Goal: Task Accomplishment & Management: Use online tool/utility

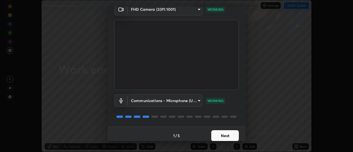
scroll to position [29, 0]
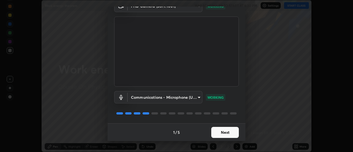
click at [225, 132] on button "Next" at bounding box center [225, 132] width 28 height 11
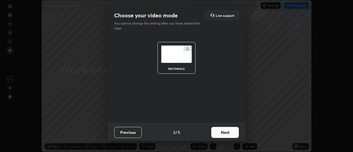
click at [234, 134] on button "Next" at bounding box center [225, 132] width 28 height 11
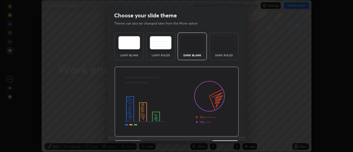
click at [227, 53] on div "Dark Ruled" at bounding box center [223, 47] width 29 height 28
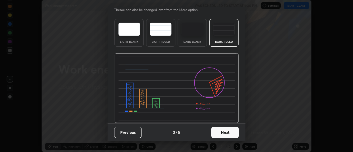
click at [228, 134] on button "Next" at bounding box center [225, 132] width 28 height 11
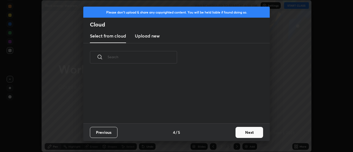
click at [242, 134] on button "Next" at bounding box center [249, 132] width 28 height 11
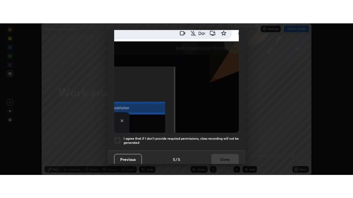
scroll to position [141, 0]
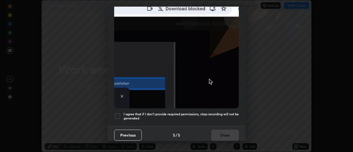
click at [118, 113] on div at bounding box center [117, 116] width 7 height 7
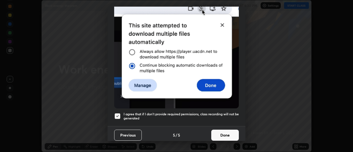
click at [222, 131] on button "Done" at bounding box center [225, 135] width 28 height 11
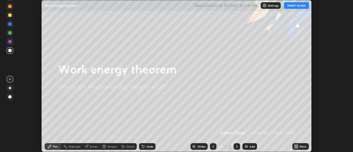
click at [249, 146] on div "Add" at bounding box center [249, 146] width 15 height 7
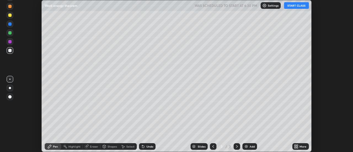
click at [297, 147] on icon at bounding box center [297, 147] width 1 height 1
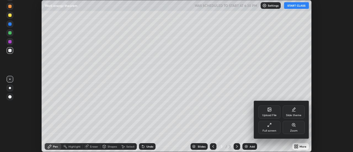
click at [268, 129] on div "Full screen" at bounding box center [269, 130] width 14 height 3
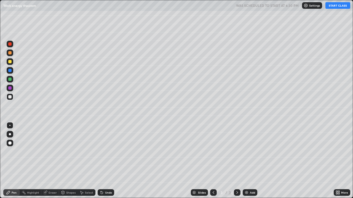
scroll to position [198, 353]
click at [337, 6] on button "START CLASS" at bounding box center [337, 5] width 25 height 7
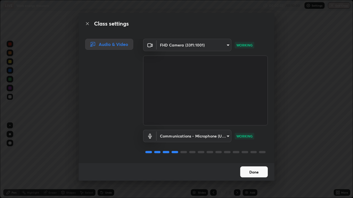
click at [251, 152] on button "Done" at bounding box center [254, 172] width 28 height 11
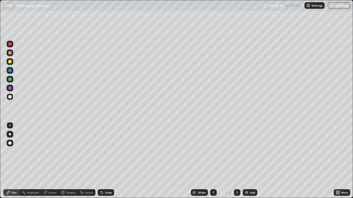
click at [12, 136] on div at bounding box center [10, 134] width 7 height 7
click at [10, 71] on div at bounding box center [9, 70] width 3 height 3
click at [10, 125] on div at bounding box center [9, 125] width 1 height 1
click at [101, 152] on icon at bounding box center [101, 192] width 1 height 1
click at [9, 98] on div at bounding box center [9, 96] width 3 height 3
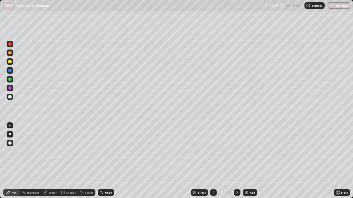
click at [83, 152] on icon at bounding box center [81, 193] width 4 height 4
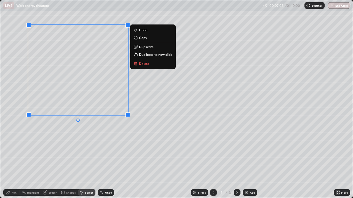
click at [144, 55] on p "Duplicate to new slide" at bounding box center [155, 54] width 33 height 4
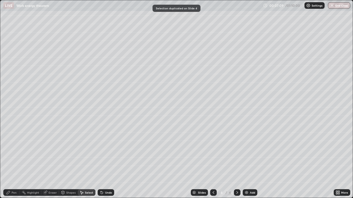
click at [213, 152] on icon at bounding box center [213, 193] width 4 height 4
click at [13, 152] on div "Pen" at bounding box center [11, 193] width 17 height 7
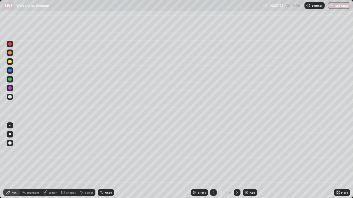
click at [237, 152] on icon at bounding box center [237, 193] width 4 height 4
click at [10, 80] on div at bounding box center [9, 79] width 3 height 3
click at [11, 138] on div at bounding box center [10, 134] width 7 height 7
click at [10, 125] on div at bounding box center [9, 125] width 1 height 1
click at [11, 98] on div at bounding box center [9, 96] width 3 height 3
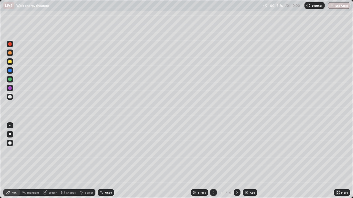
click at [103, 152] on div "Undo" at bounding box center [106, 193] width 17 height 7
click at [108, 152] on div "Undo" at bounding box center [106, 193] width 17 height 7
click at [10, 63] on div at bounding box center [9, 61] width 3 height 3
click at [87, 152] on div "Select" at bounding box center [89, 193] width 8 height 3
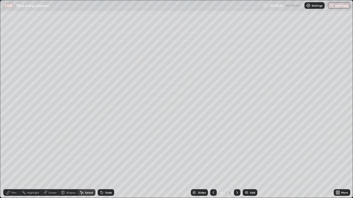
click at [49, 152] on div "Eraser" at bounding box center [53, 193] width 8 height 3
click at [10, 152] on icon at bounding box center [10, 174] width 4 height 5
click at [16, 152] on div "Pen" at bounding box center [14, 193] width 5 height 3
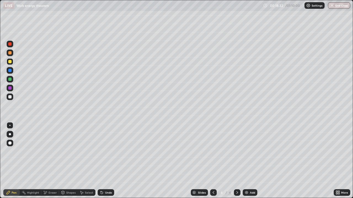
click at [11, 97] on div at bounding box center [9, 96] width 3 height 3
click at [248, 152] on img at bounding box center [246, 193] width 4 height 4
click at [10, 134] on div at bounding box center [10, 134] width 2 height 2
click at [10, 126] on div at bounding box center [9, 125] width 1 height 1
click at [67, 152] on div "Shapes" at bounding box center [70, 193] width 9 height 3
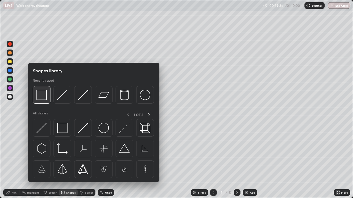
click at [44, 99] on img at bounding box center [41, 95] width 10 height 10
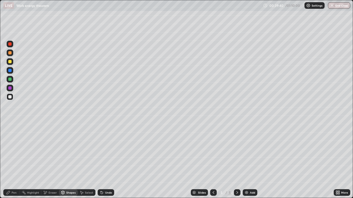
click at [14, 152] on div "Pen" at bounding box center [14, 193] width 5 height 3
click at [86, 152] on div "Select" at bounding box center [89, 193] width 8 height 3
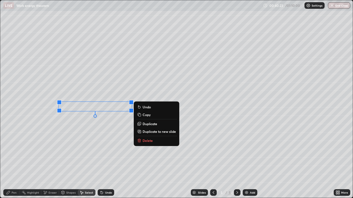
click at [142, 139] on button "Delete" at bounding box center [156, 141] width 41 height 7
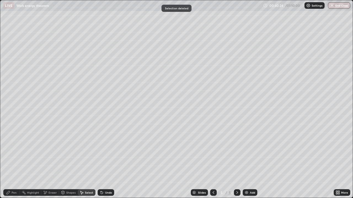
click at [12, 152] on div "Pen" at bounding box center [14, 193] width 5 height 3
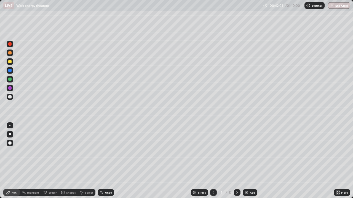
click at [10, 62] on div at bounding box center [9, 61] width 3 height 3
click at [47, 152] on icon at bounding box center [45, 193] width 4 height 5
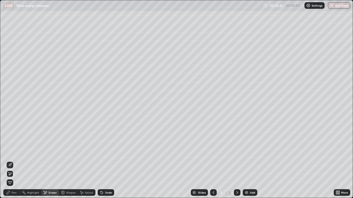
click at [16, 152] on div "Pen" at bounding box center [14, 193] width 5 height 3
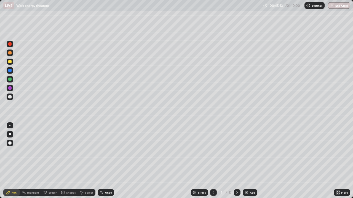
click at [10, 97] on div at bounding box center [9, 96] width 3 height 3
click at [103, 152] on icon at bounding box center [101, 193] width 4 height 4
click at [52, 152] on div "Eraser" at bounding box center [53, 193] width 8 height 3
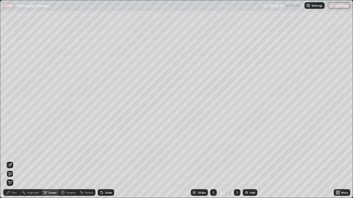
click at [12, 152] on div "Pen" at bounding box center [14, 193] width 5 height 3
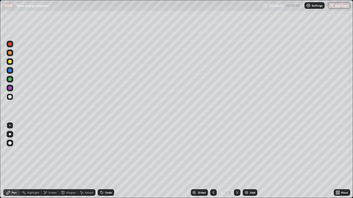
click at [246, 152] on img at bounding box center [246, 193] width 4 height 4
click at [10, 134] on div at bounding box center [10, 134] width 2 height 2
click at [105, 152] on div "Undo" at bounding box center [108, 193] width 7 height 3
click at [103, 152] on div "Undo" at bounding box center [106, 193] width 17 height 7
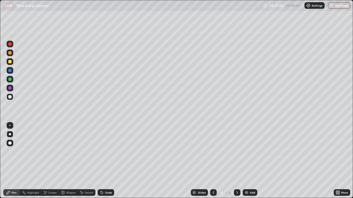
click at [104, 152] on div "Undo" at bounding box center [106, 193] width 17 height 7
click at [11, 63] on div at bounding box center [9, 61] width 3 height 3
click at [10, 126] on div at bounding box center [9, 125] width 1 height 1
click at [11, 96] on div at bounding box center [9, 96] width 3 height 3
click at [10, 62] on div at bounding box center [9, 61] width 3 height 3
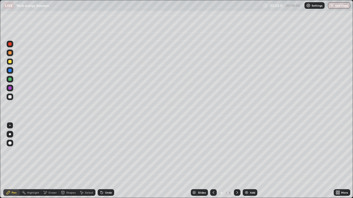
click at [12, 45] on div at bounding box center [10, 44] width 7 height 7
click at [12, 99] on div at bounding box center [10, 97] width 7 height 7
click at [10, 134] on div at bounding box center [10, 134] width 2 height 2
click at [247, 152] on img at bounding box center [246, 193] width 4 height 4
click at [11, 54] on div at bounding box center [9, 52] width 3 height 3
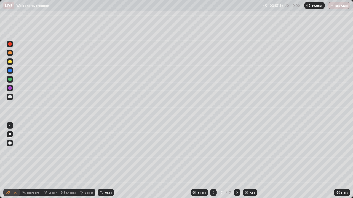
click at [10, 126] on div at bounding box center [9, 125] width 1 height 1
click at [50, 152] on div "Eraser" at bounding box center [53, 193] width 8 height 3
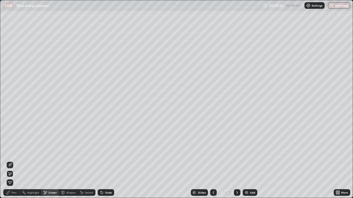
click at [15, 152] on div "Pen" at bounding box center [14, 193] width 5 height 3
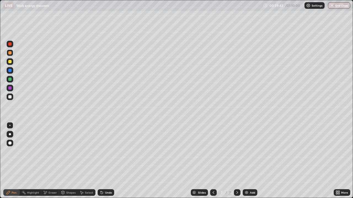
click at [10, 97] on div at bounding box center [9, 96] width 3 height 3
click at [10, 62] on div at bounding box center [9, 61] width 3 height 3
click at [52, 152] on div "Eraser" at bounding box center [53, 193] width 8 height 3
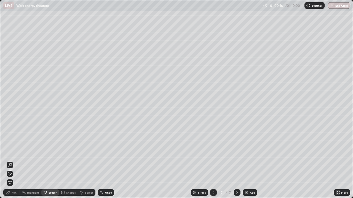
click at [11, 152] on div "Pen" at bounding box center [11, 193] width 17 height 7
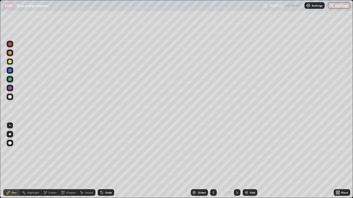
click at [8, 79] on div at bounding box center [9, 79] width 3 height 3
click at [11, 98] on div at bounding box center [9, 96] width 3 height 3
click at [337, 7] on button "End Class" at bounding box center [339, 5] width 22 height 7
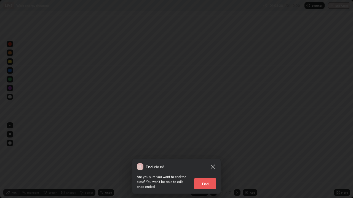
click at [209, 152] on button "End" at bounding box center [205, 184] width 22 height 11
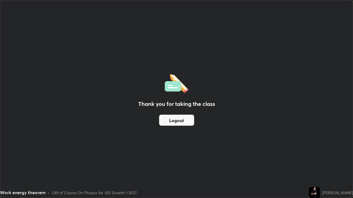
click at [182, 122] on button "Logout" at bounding box center [176, 120] width 35 height 11
